Goal: Information Seeking & Learning: Learn about a topic

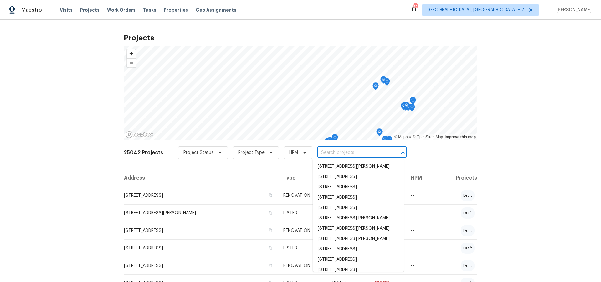
click at [337, 152] on input "text" at bounding box center [353, 153] width 72 height 10
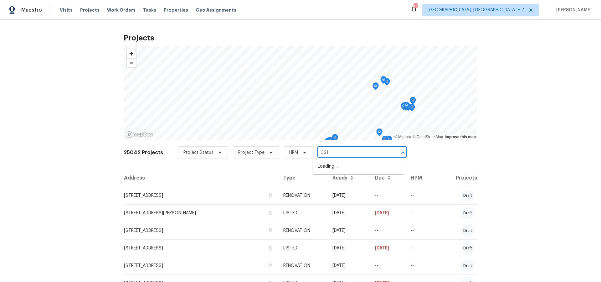
type input "3217"
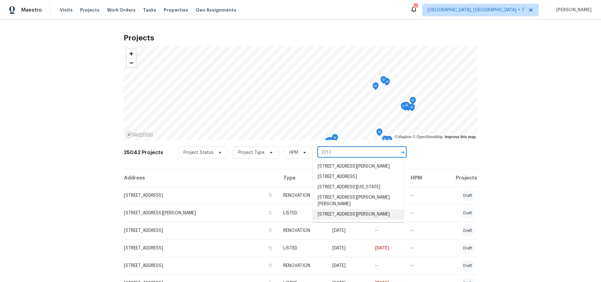
click at [341, 219] on li "[STREET_ADDRESS][PERSON_NAME]" at bounding box center [358, 214] width 91 height 10
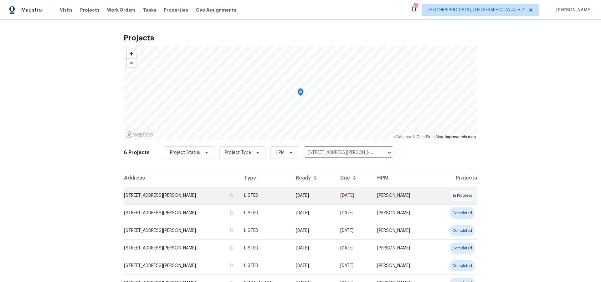
click at [204, 194] on td "[STREET_ADDRESS][PERSON_NAME]" at bounding box center [181, 195] width 115 height 18
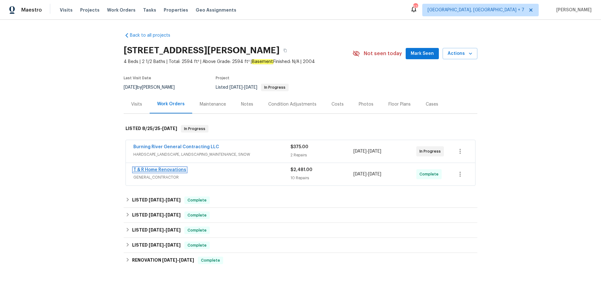
click at [150, 169] on link "T & R Home Renovations" at bounding box center [159, 169] width 53 height 4
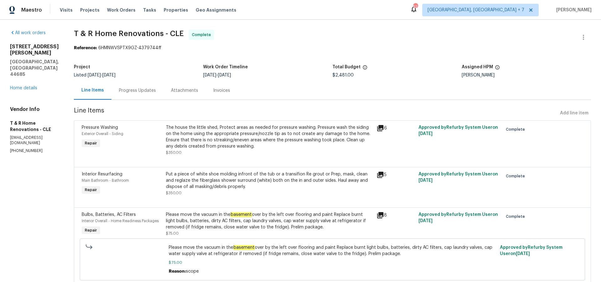
click at [383, 127] on icon at bounding box center [380, 128] width 6 height 6
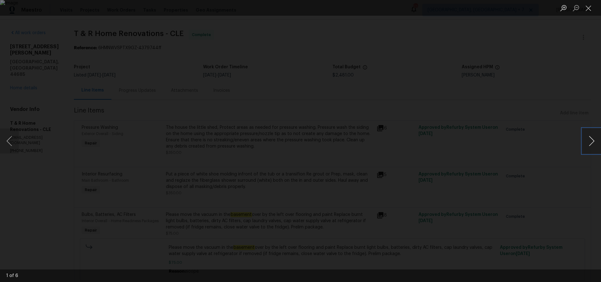
click at [595, 142] on button "Next image" at bounding box center [591, 140] width 19 height 25
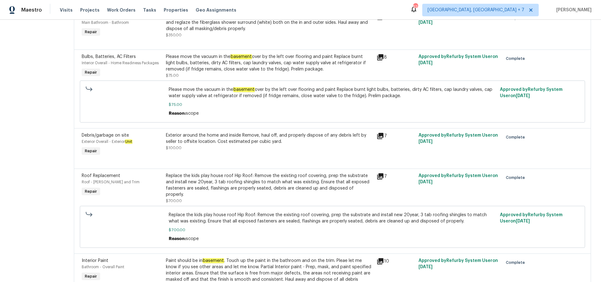
scroll to position [158, 0]
click at [384, 177] on icon at bounding box center [380, 176] width 8 height 8
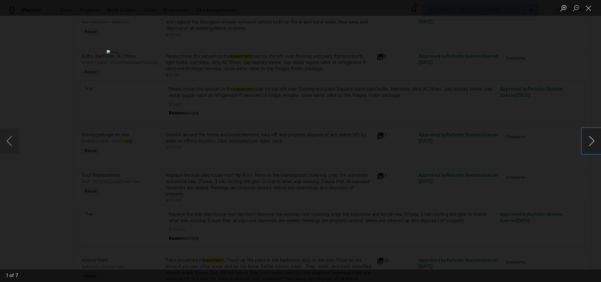
click at [591, 140] on button "Next image" at bounding box center [591, 140] width 19 height 25
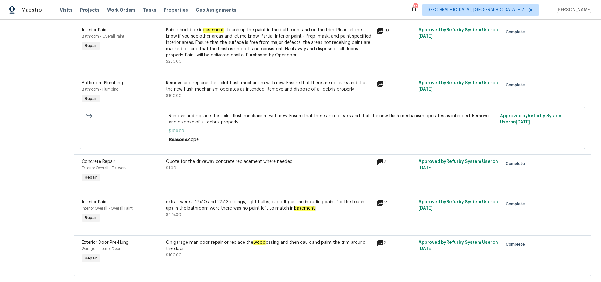
scroll to position [390, 0]
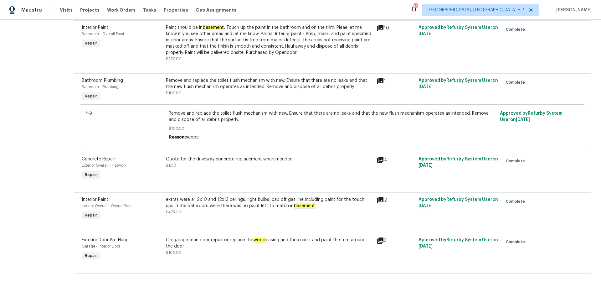
click at [384, 161] on icon at bounding box center [380, 160] width 8 height 8
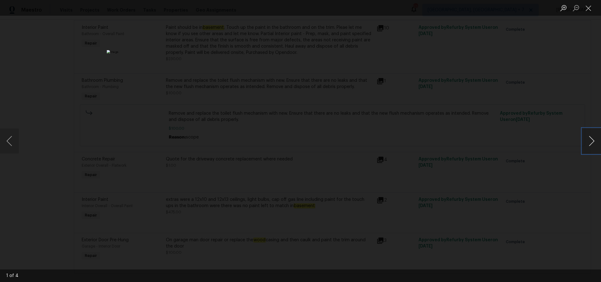
click at [591, 144] on button "Next image" at bounding box center [591, 140] width 19 height 25
click at [589, 142] on button "Next image" at bounding box center [591, 140] width 19 height 25
click at [589, 141] on button "Next image" at bounding box center [591, 140] width 19 height 25
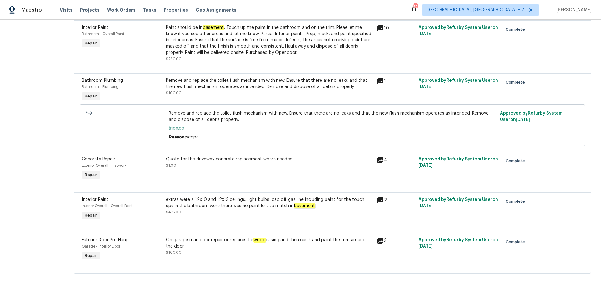
scroll to position [401, 0]
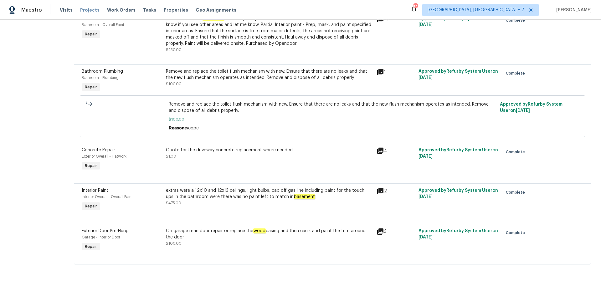
click at [83, 10] on span "Projects" at bounding box center [89, 10] width 19 height 6
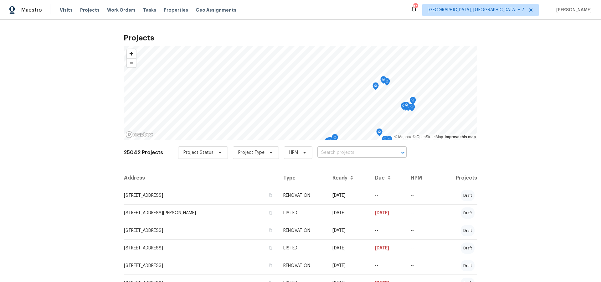
click at [342, 154] on input "text" at bounding box center [353, 153] width 72 height 10
type input "6472"
click at [348, 167] on li "[STREET_ADDRESS]" at bounding box center [358, 166] width 91 height 10
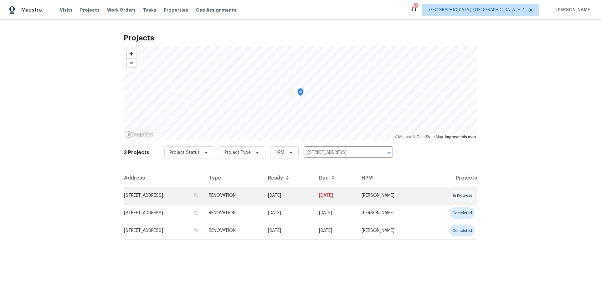
click at [186, 194] on td "[STREET_ADDRESS]" at bounding box center [164, 195] width 80 height 18
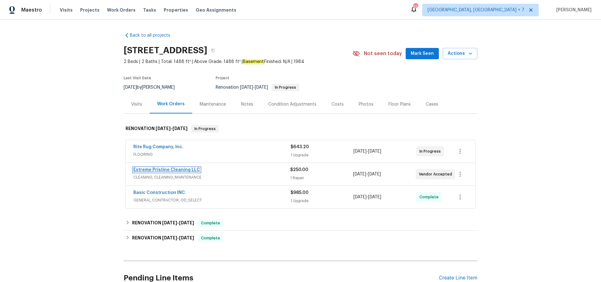
click at [161, 170] on link "Extreme Pristine Cleaning LLC" at bounding box center [166, 169] width 67 height 4
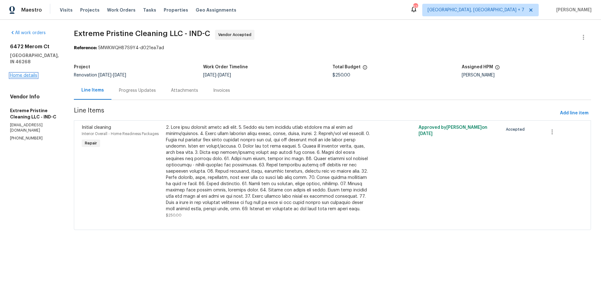
click at [14, 74] on link "Home details" at bounding box center [23, 75] width 27 height 4
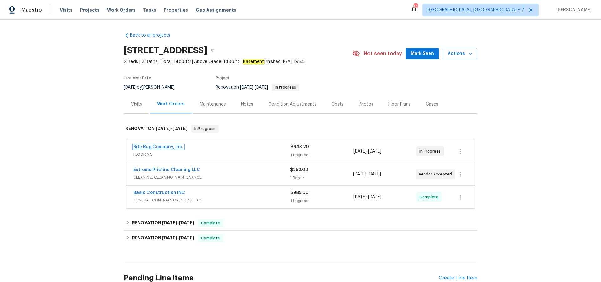
click at [161, 145] on link "Rite Rug Company, Inc." at bounding box center [158, 147] width 50 height 4
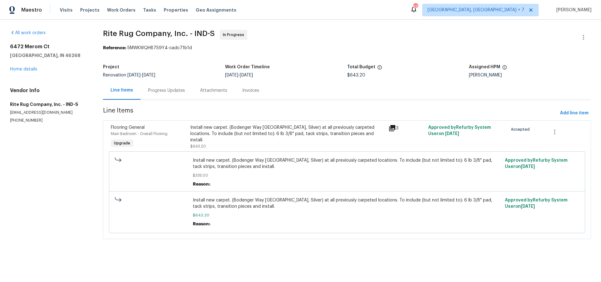
click at [392, 130] on icon at bounding box center [392, 128] width 6 height 6
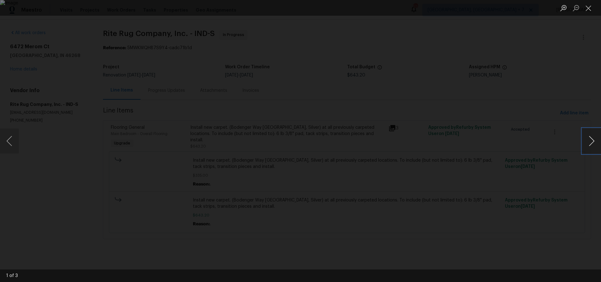
click at [586, 137] on button "Next image" at bounding box center [591, 140] width 19 height 25
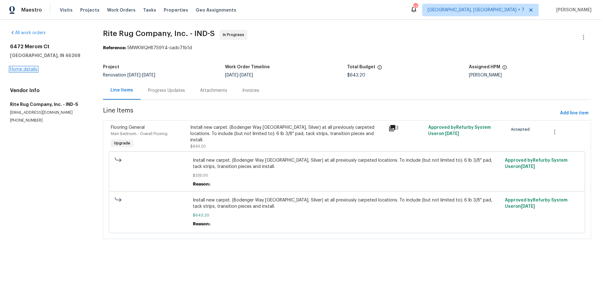
click at [33, 69] on link "Home details" at bounding box center [23, 69] width 27 height 4
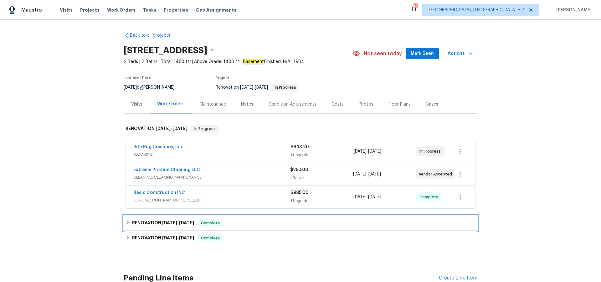
click at [178, 220] on h6 "RENOVATION [DATE] - [DATE]" at bounding box center [163, 223] width 62 height 8
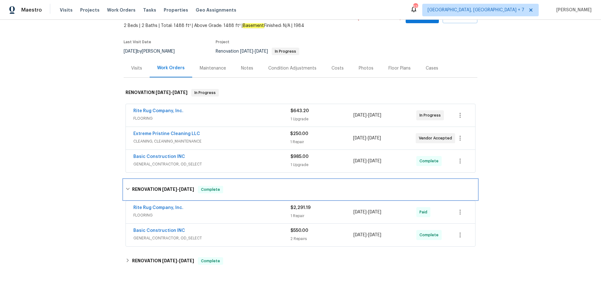
scroll to position [46, 0]
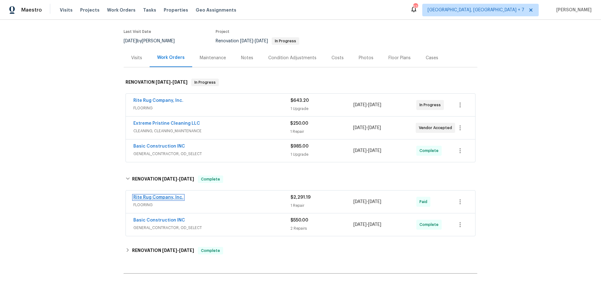
click at [152, 195] on link "Rite Rug Company, Inc." at bounding box center [158, 197] width 50 height 4
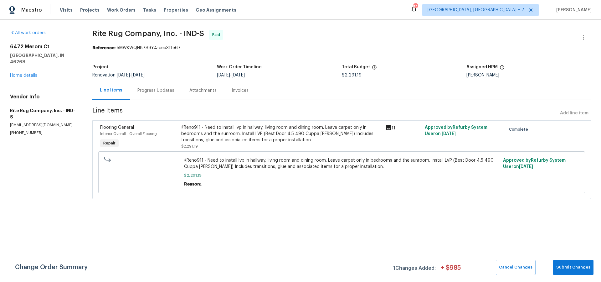
click at [387, 129] on icon at bounding box center [388, 128] width 6 height 6
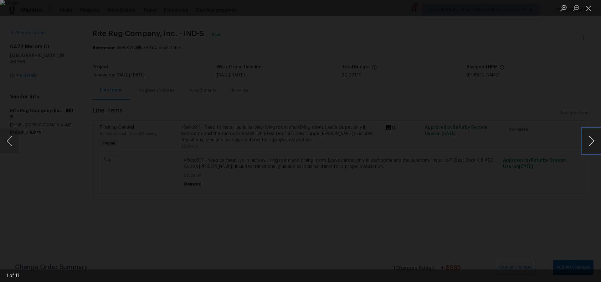
click at [590, 140] on button "Next image" at bounding box center [591, 140] width 19 height 25
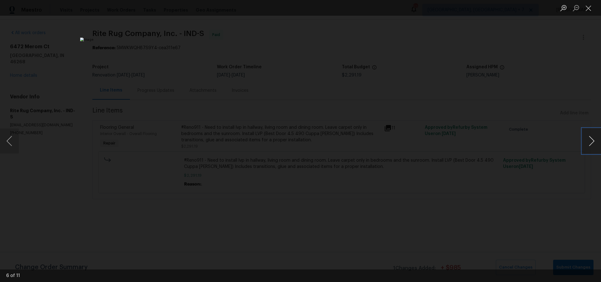
click at [590, 140] on button "Next image" at bounding box center [591, 140] width 19 height 25
click at [589, 9] on button "Close lightbox" at bounding box center [588, 8] width 13 height 11
